Goal: Information Seeking & Learning: Learn about a topic

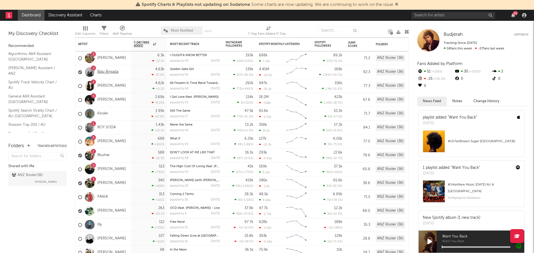
click at [111, 71] on link "Balu Brigada" at bounding box center [107, 72] width 21 height 5
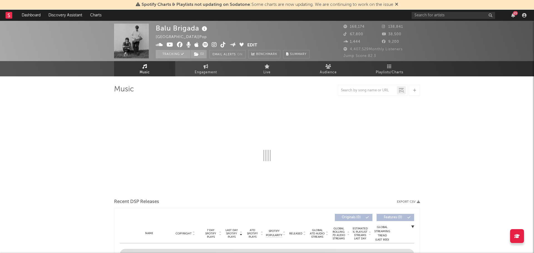
select select "6m"
